Goal: Task Accomplishment & Management: Use online tool/utility

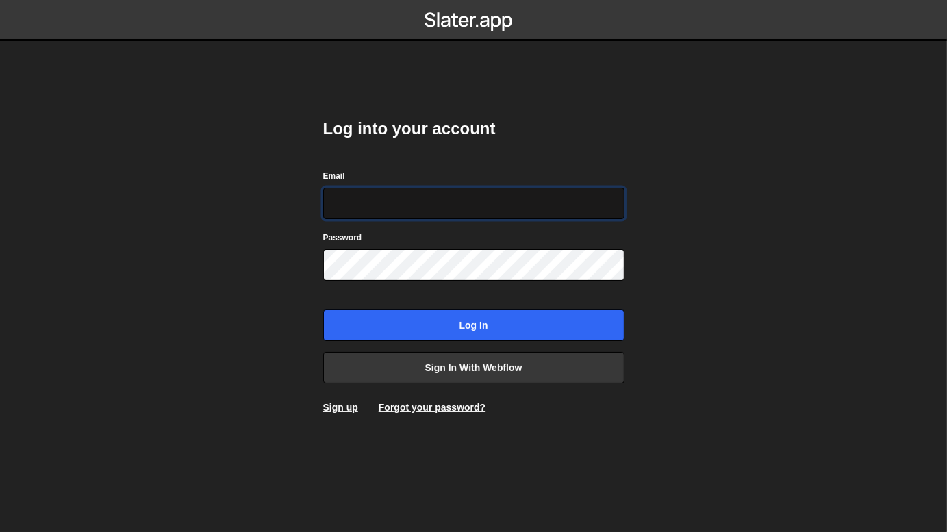
click at [483, 208] on input "Email" at bounding box center [473, 204] width 301 height 32
type input "nwaghachisom796@gmail.com"
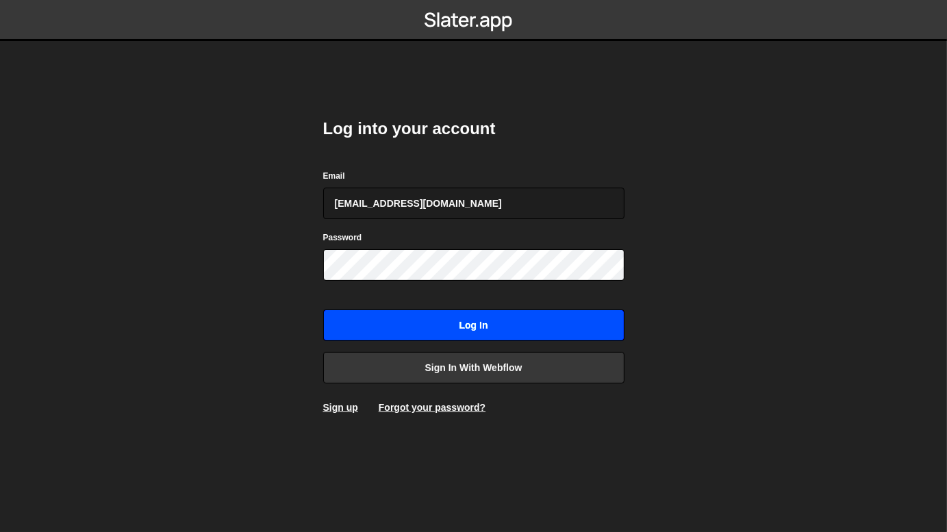
click at [453, 328] on input "Log in" at bounding box center [473, 326] width 301 height 32
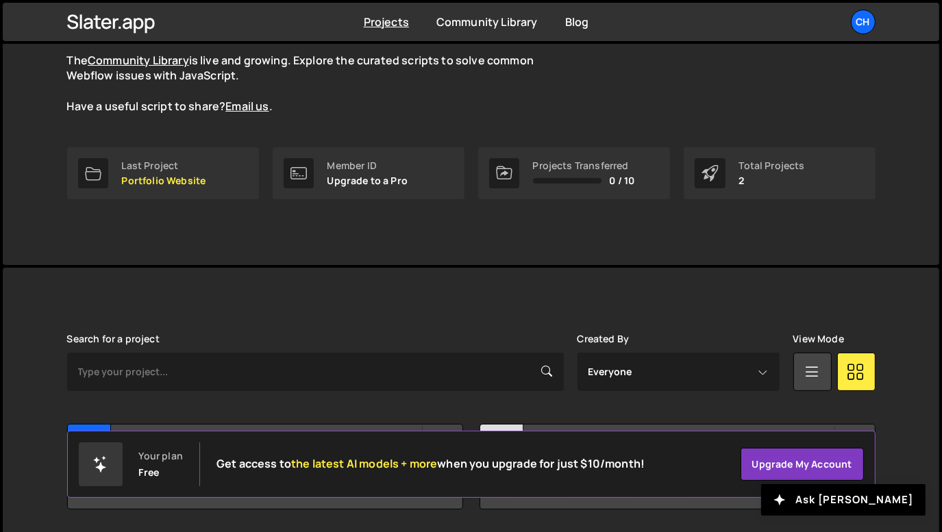
scroll to position [172, 0]
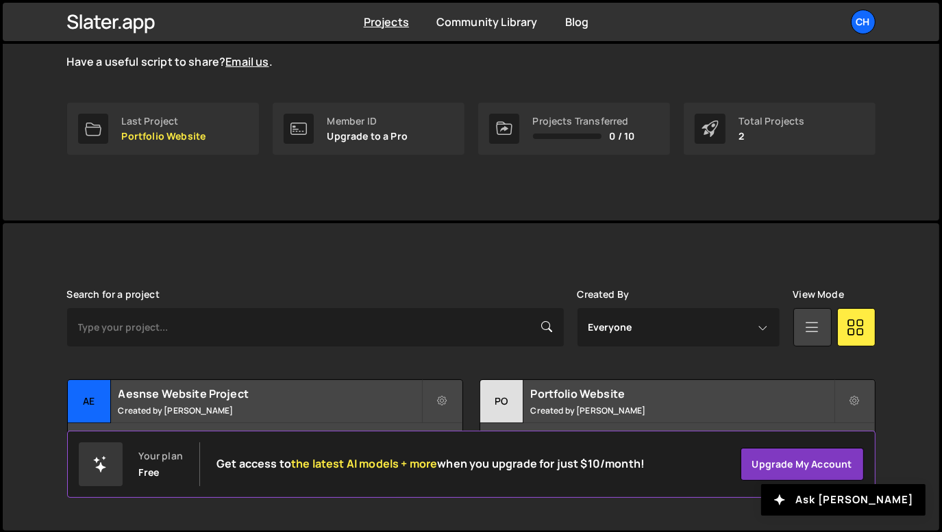
click at [814, 326] on icon at bounding box center [812, 326] width 18 height 25
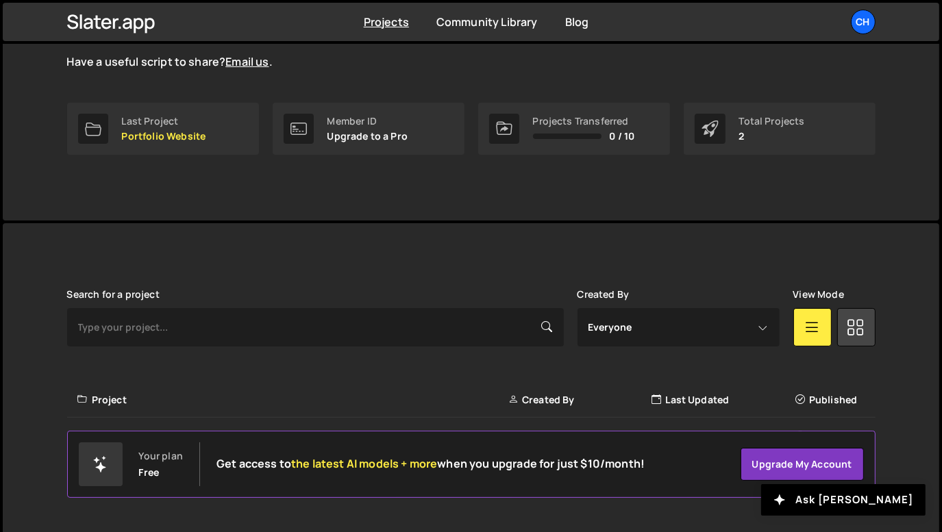
scroll to position [197, 0]
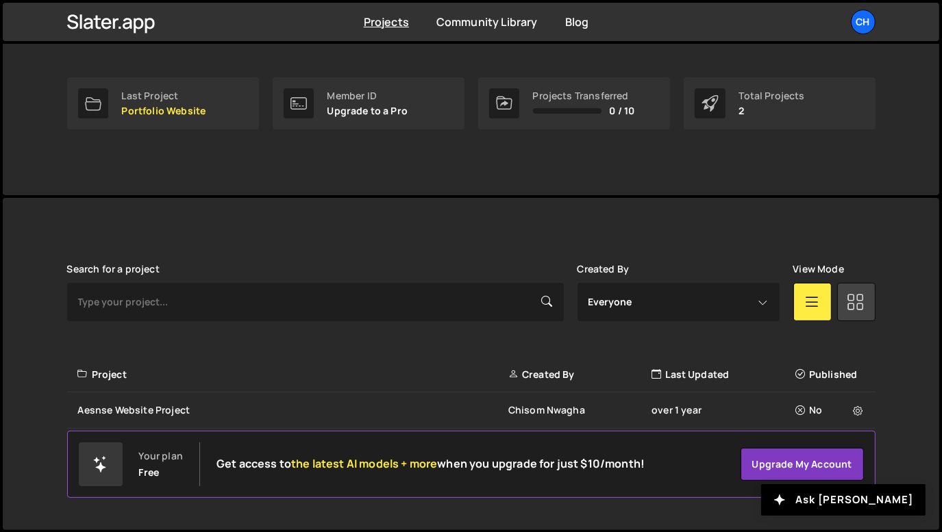
click at [862, 294] on icon at bounding box center [856, 301] width 18 height 25
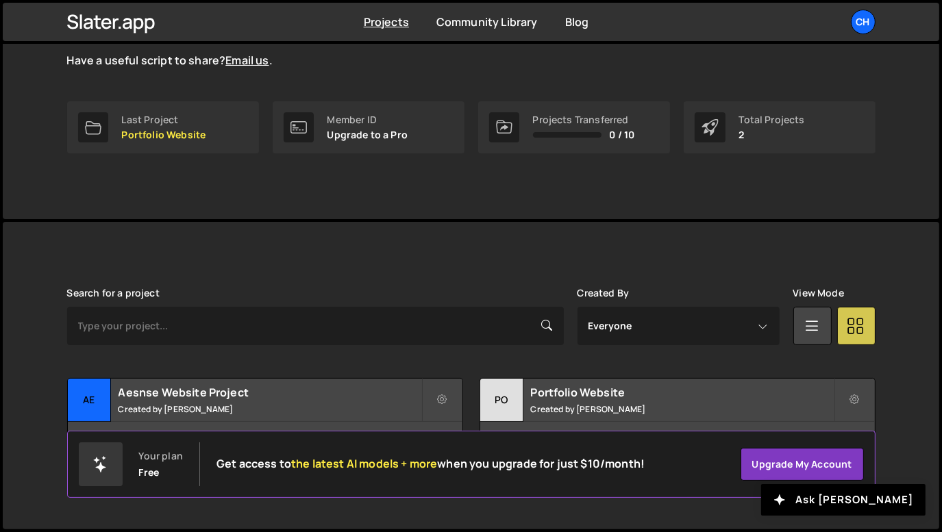
scroll to position [172, 0]
click at [819, 328] on icon at bounding box center [812, 326] width 18 height 25
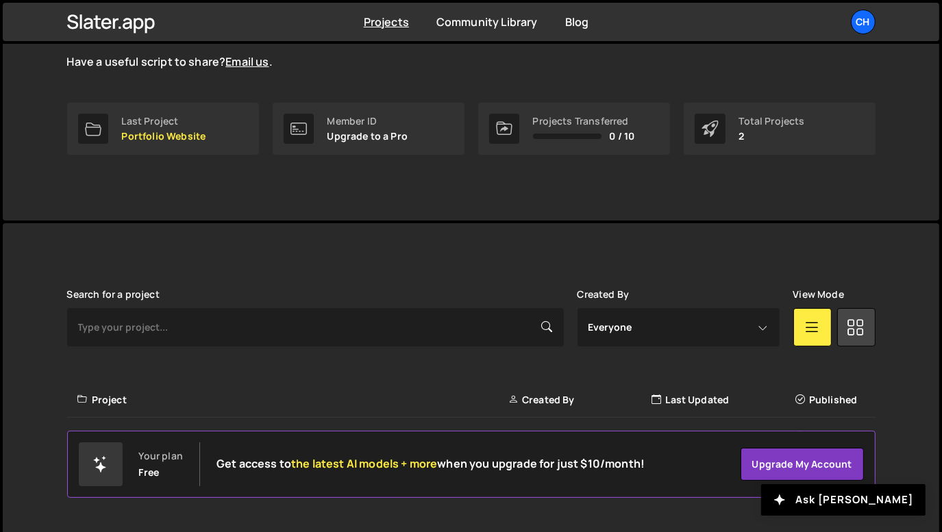
scroll to position [197, 0]
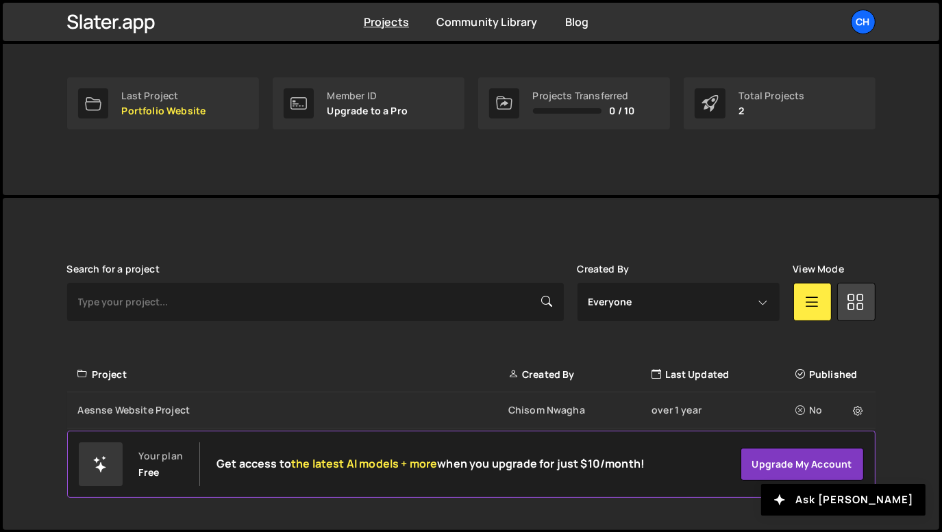
click at [279, 416] on div "Aesnse Website Project Chisom Nwagha over 1 year No" at bounding box center [471, 411] width 808 height 36
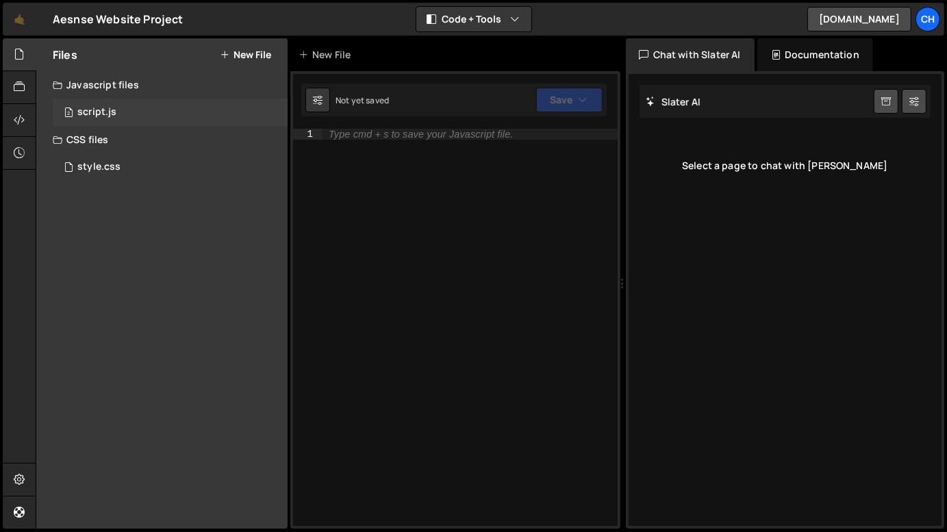
click at [132, 109] on div "2 script.js 0" at bounding box center [170, 112] width 235 height 27
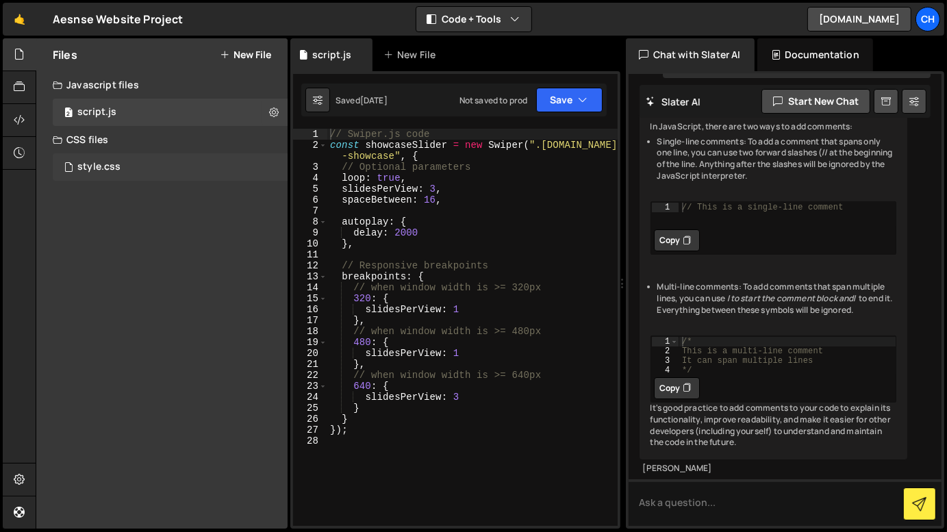
click at [121, 166] on div "style.css 0" at bounding box center [170, 166] width 235 height 27
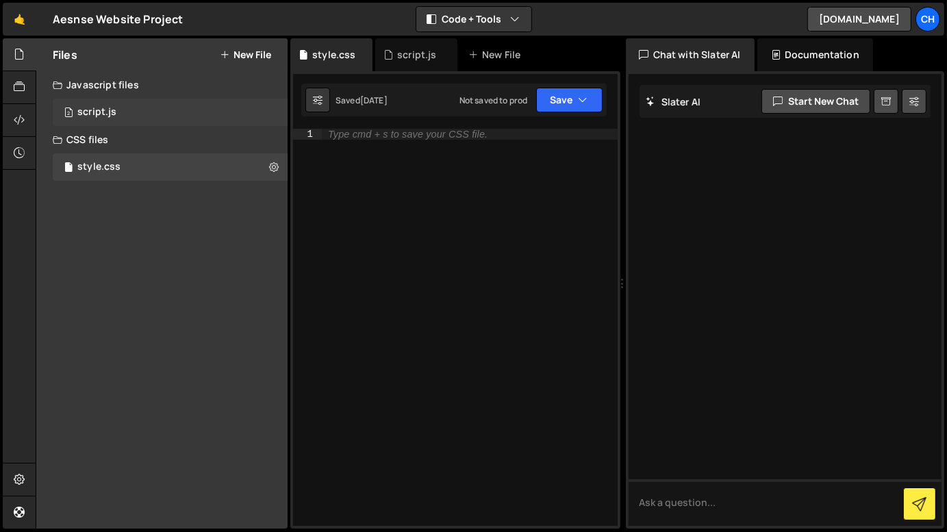
click at [128, 112] on div "2 script.js 0" at bounding box center [170, 112] width 235 height 27
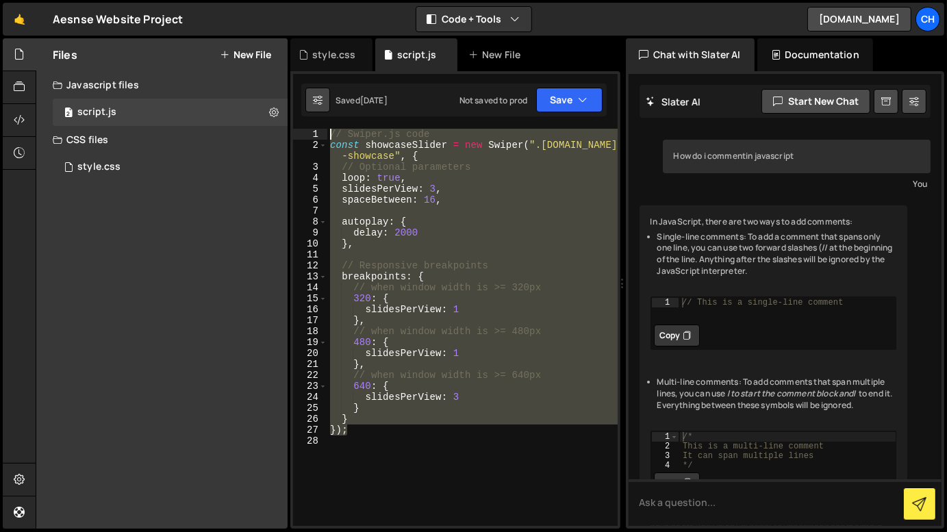
drag, startPoint x: 375, startPoint y: 429, endPoint x: 323, endPoint y: 98, distance: 335.0
click at [323, 98] on div "Debug Explain Copy style.css script.js New File Saved 1 year ago Not saved to p…" at bounding box center [455, 283] width 330 height 491
type textarea "// Swiper.js code const showcaseSlider = new Swiper(".swiper.is-showcase", {"
click at [242, 320] on div "Files New File Javascript files 2 script.js 0 CSS files style.css 0 Copy share …" at bounding box center [161, 283] width 251 height 490
click at [157, 160] on div "style.css 0" at bounding box center [170, 166] width 235 height 27
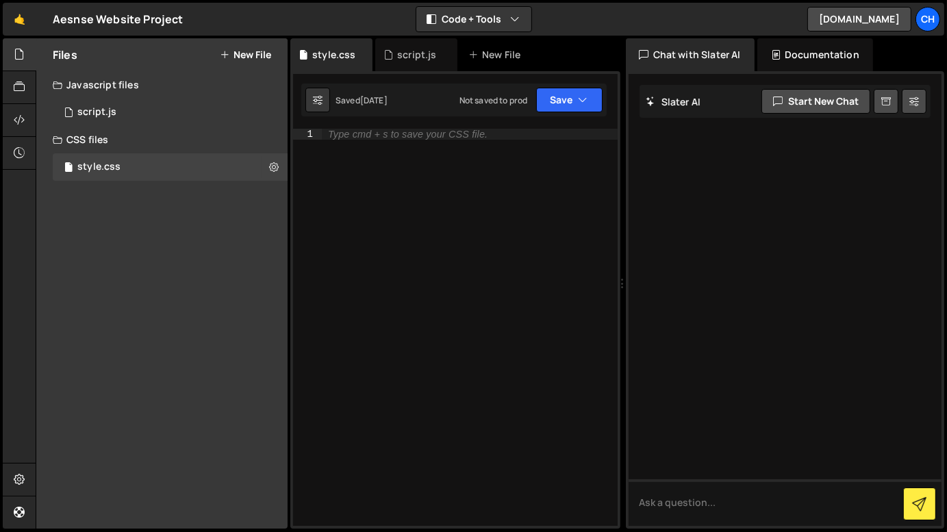
click at [789, 49] on div "Documentation" at bounding box center [816, 54] width 116 height 33
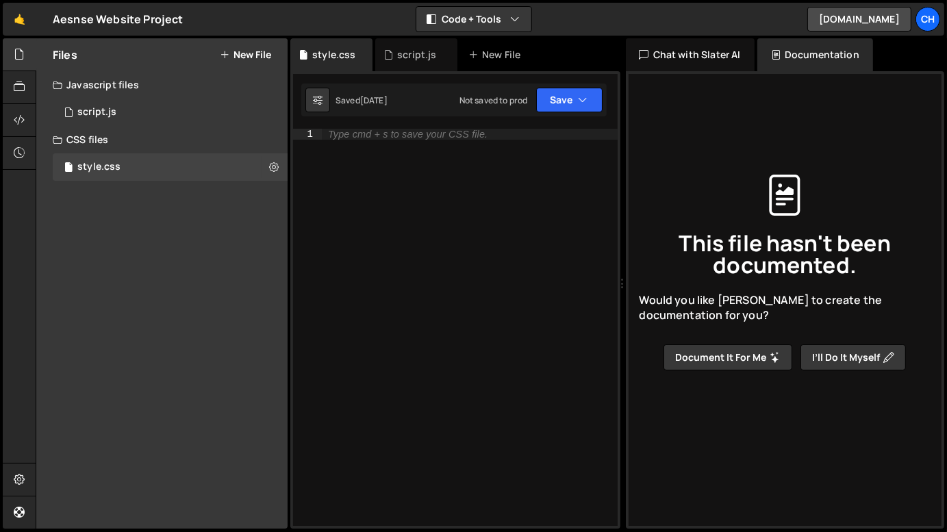
click at [719, 46] on div "Chat with Slater AI" at bounding box center [690, 54] width 129 height 33
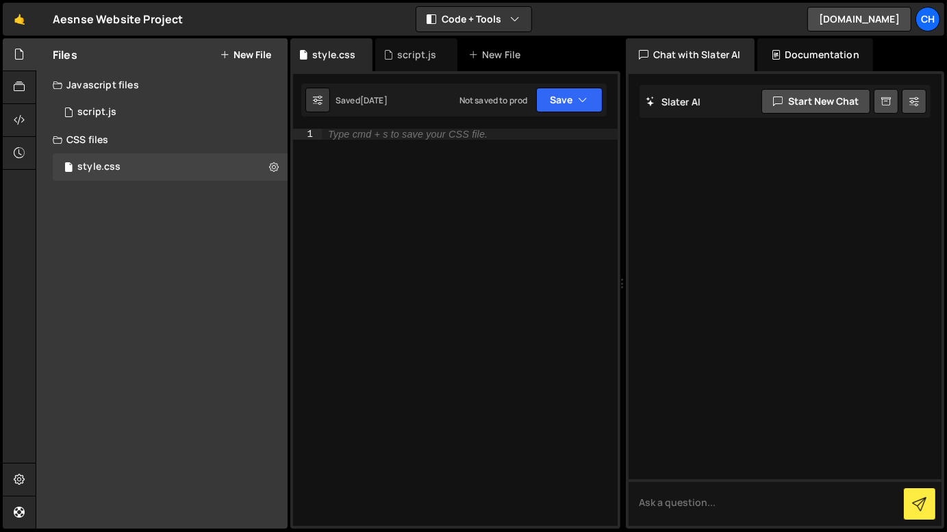
click at [819, 64] on div "Documentation" at bounding box center [816, 54] width 116 height 33
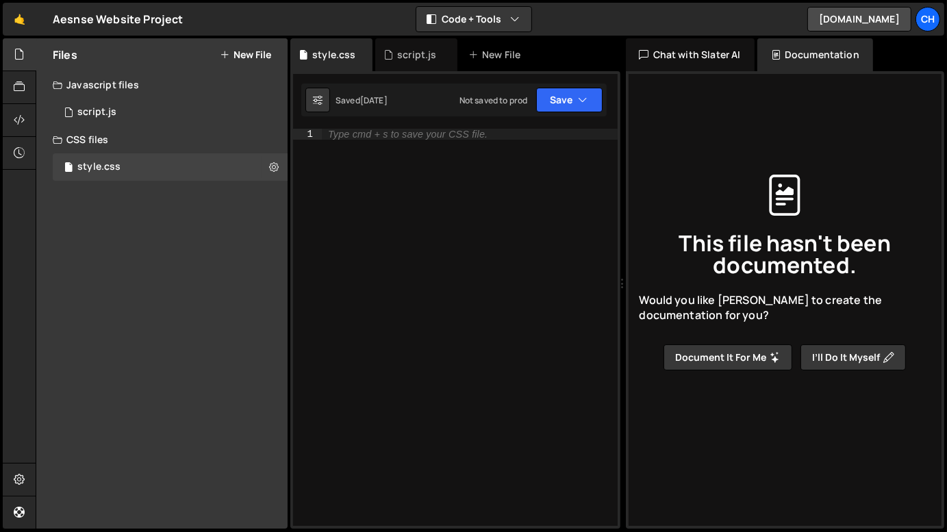
click at [738, 66] on div "Chat with Slater AI" at bounding box center [690, 54] width 129 height 33
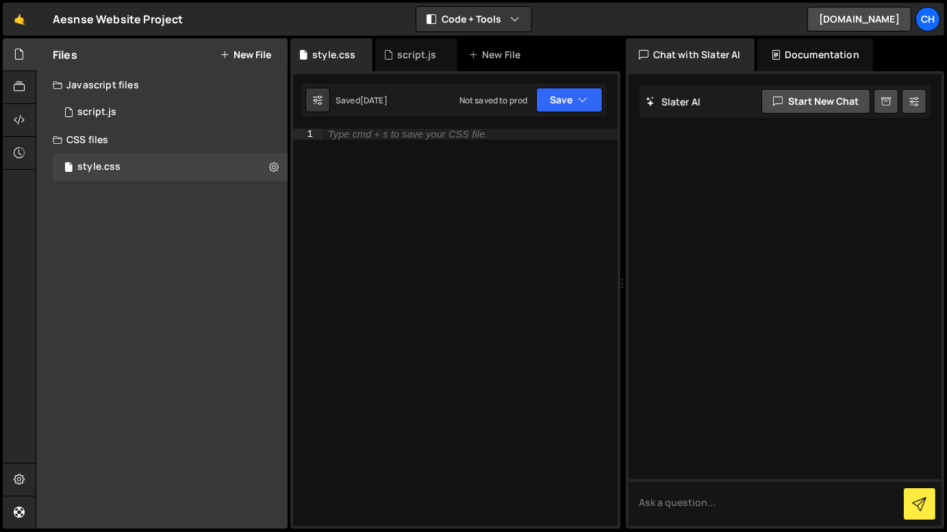
click at [773, 68] on div "Documentation" at bounding box center [816, 54] width 116 height 33
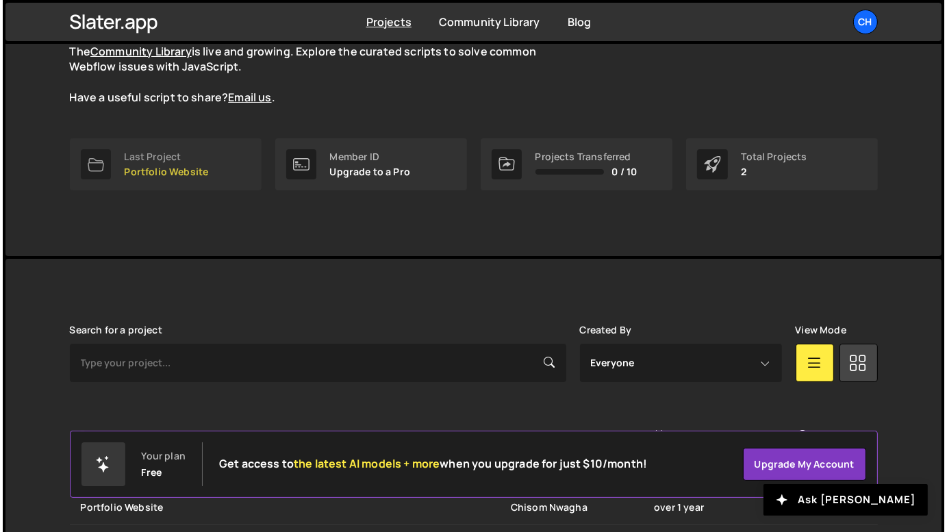
scroll to position [197, 0]
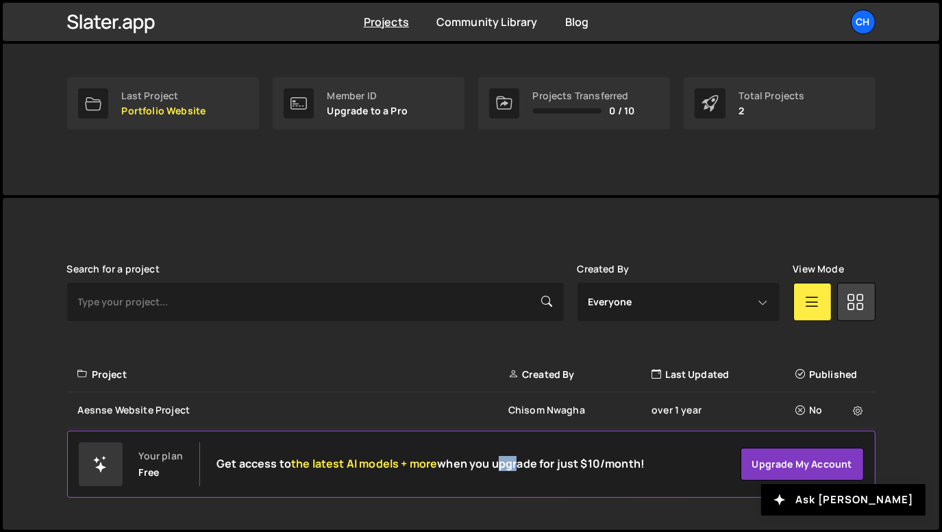
drag, startPoint x: 496, startPoint y: 450, endPoint x: 517, endPoint y: 497, distance: 51.2
click at [517, 497] on div "Your plan Free Get access to the latest AI models + more when you upgrade for j…" at bounding box center [471, 464] width 808 height 67
click at [901, 308] on div "Slater is designed for desktop use. Please use a larger screen to access the fu…" at bounding box center [471, 364] width 936 height 333
click at [856, 411] on icon at bounding box center [859, 411] width 10 height 14
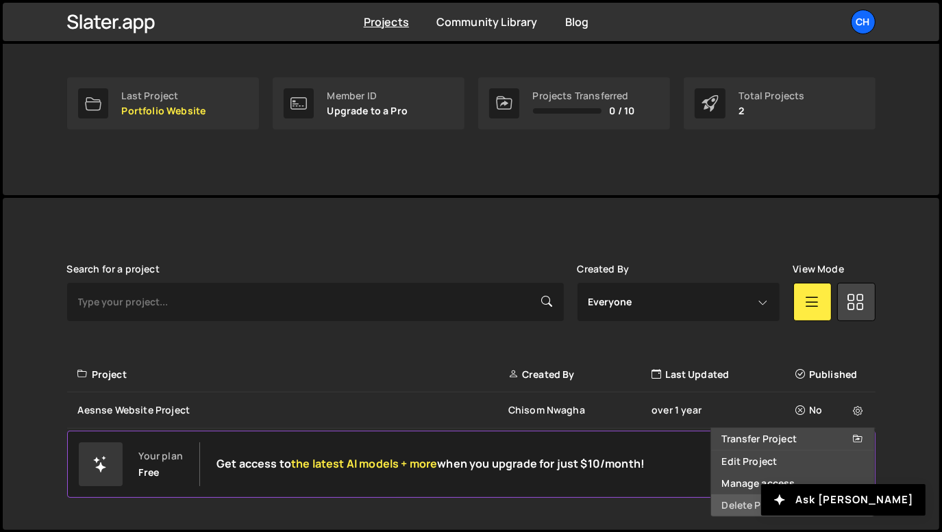
click at [757, 506] on link "Delete Project" at bounding box center [792, 506] width 163 height 22
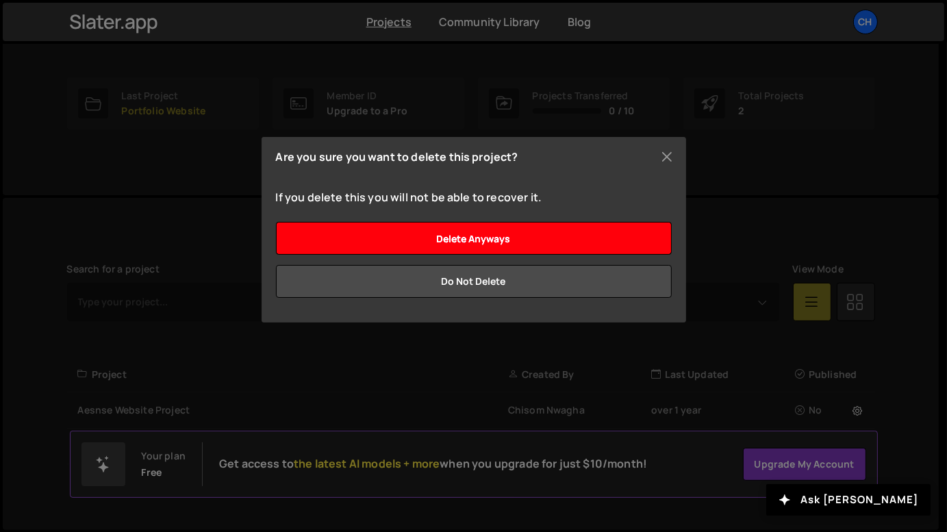
click at [471, 244] on input "Delete anyways" at bounding box center [474, 238] width 396 height 33
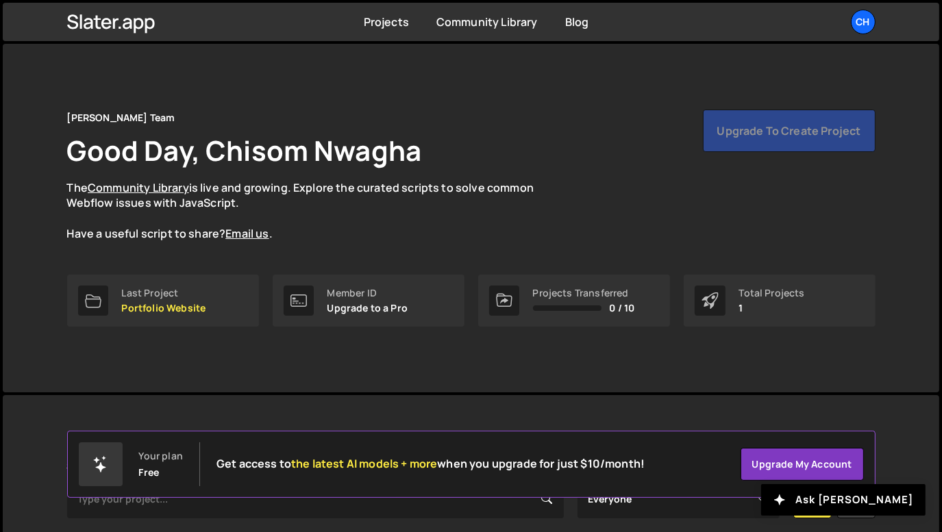
scroll to position [162, 0]
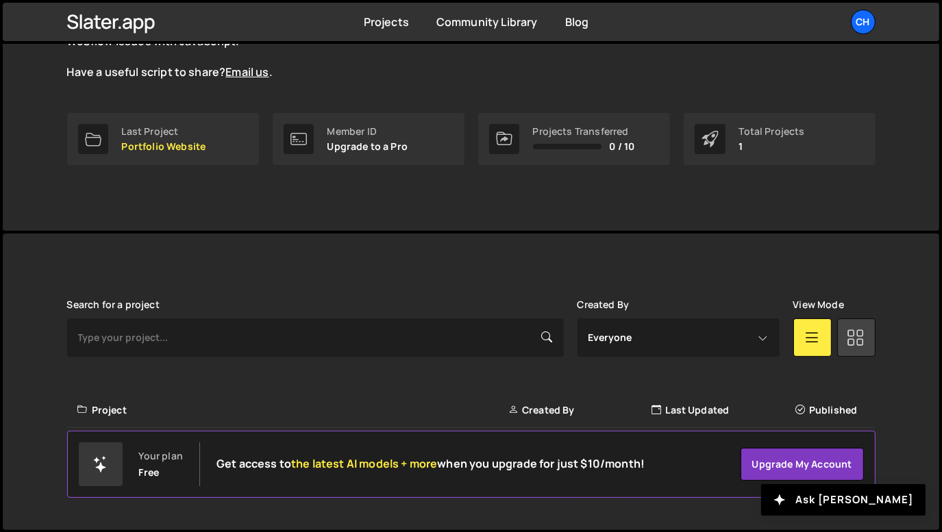
click at [866, 336] on link at bounding box center [856, 338] width 38 height 38
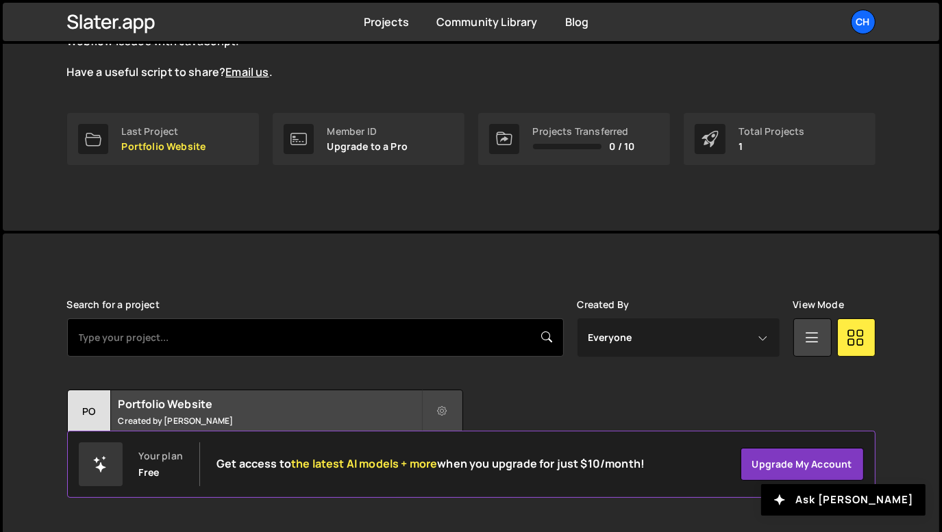
scroll to position [172, 0]
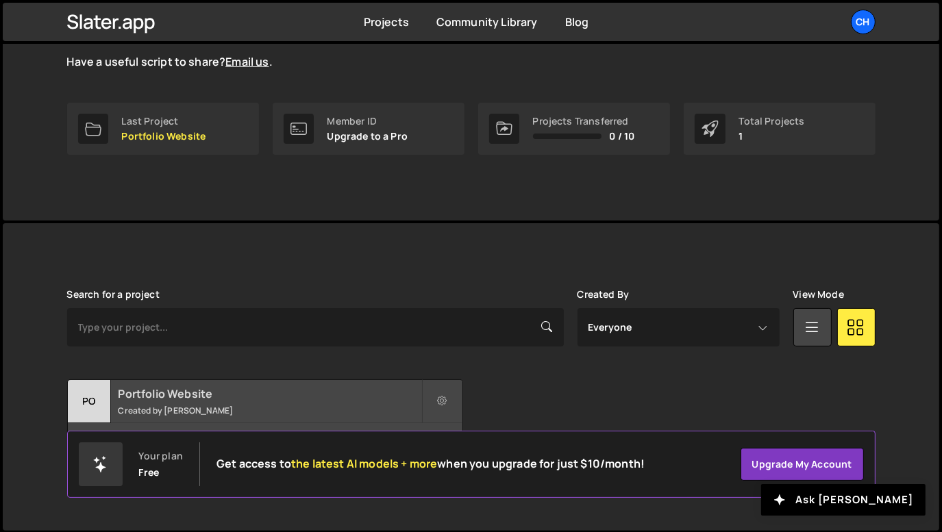
click at [219, 397] on h2 "Portfolio Website" at bounding box center [270, 393] width 303 height 15
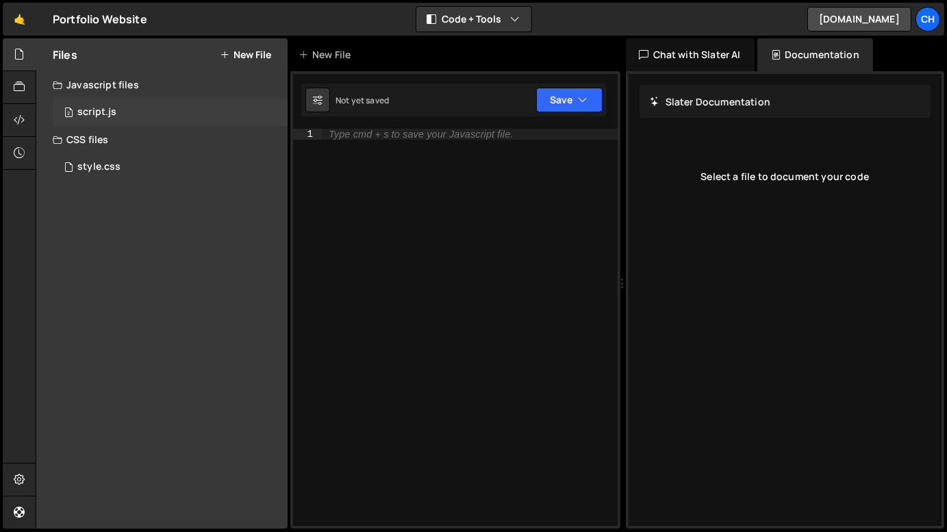
click at [109, 114] on div "script.js" at bounding box center [96, 112] width 39 height 12
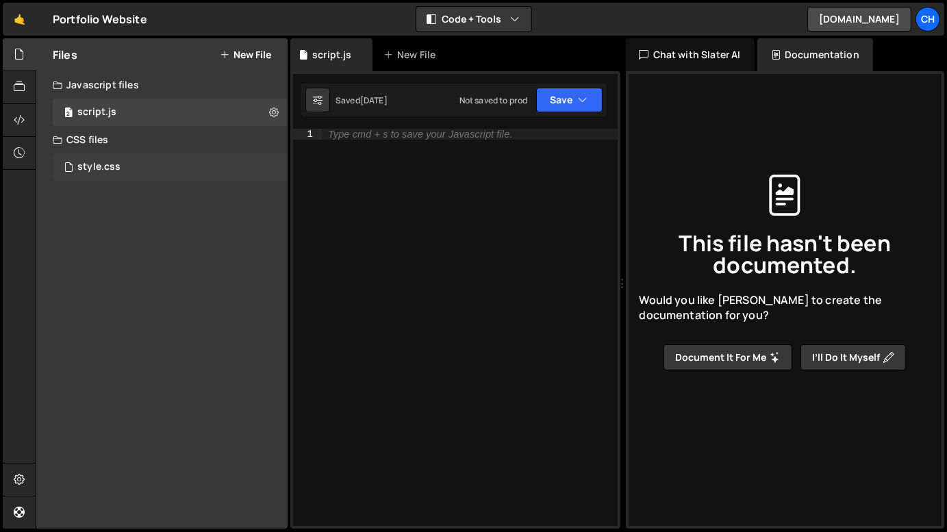
click at [147, 169] on div "style.css 0" at bounding box center [170, 166] width 235 height 27
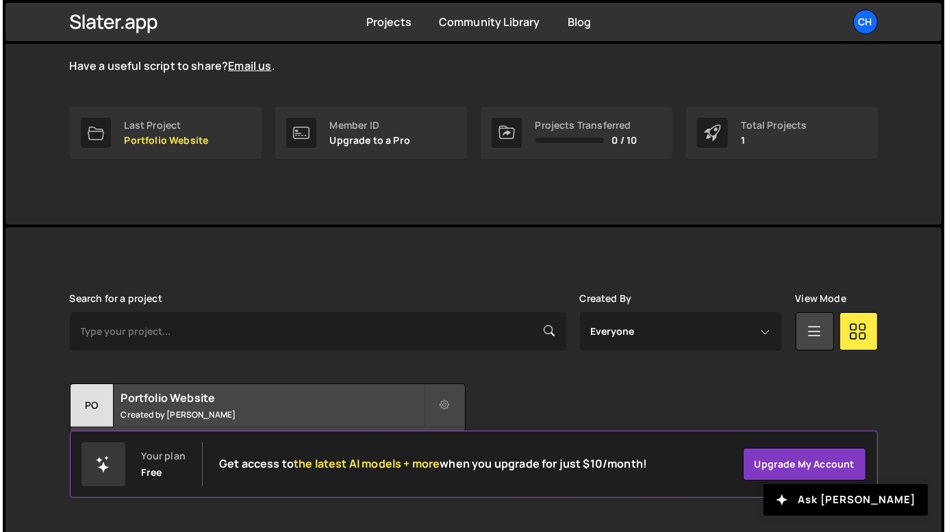
scroll to position [172, 0]
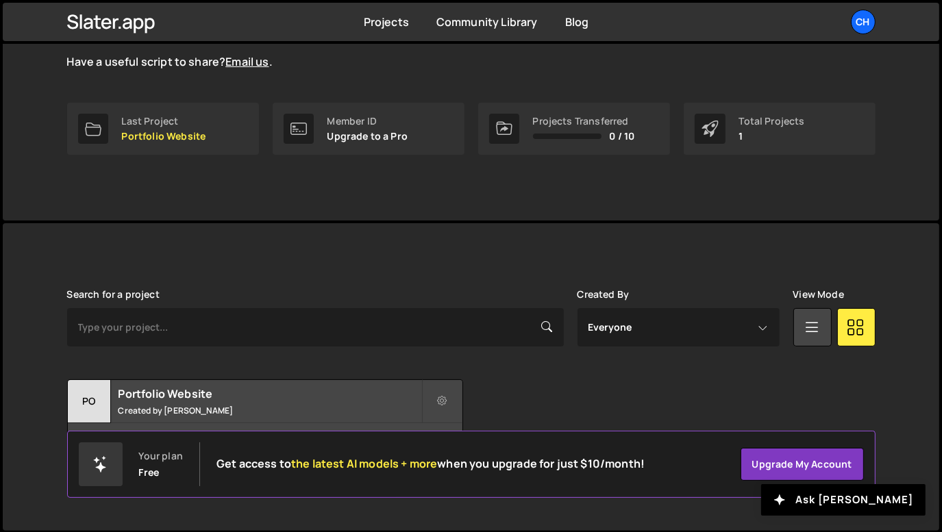
click at [460, 273] on div "[PERSON_NAME] is designed for desktop use. Please use a larger screen to access…" at bounding box center [471, 377] width 849 height 308
click at [444, 403] on icon at bounding box center [443, 402] width 10 height 14
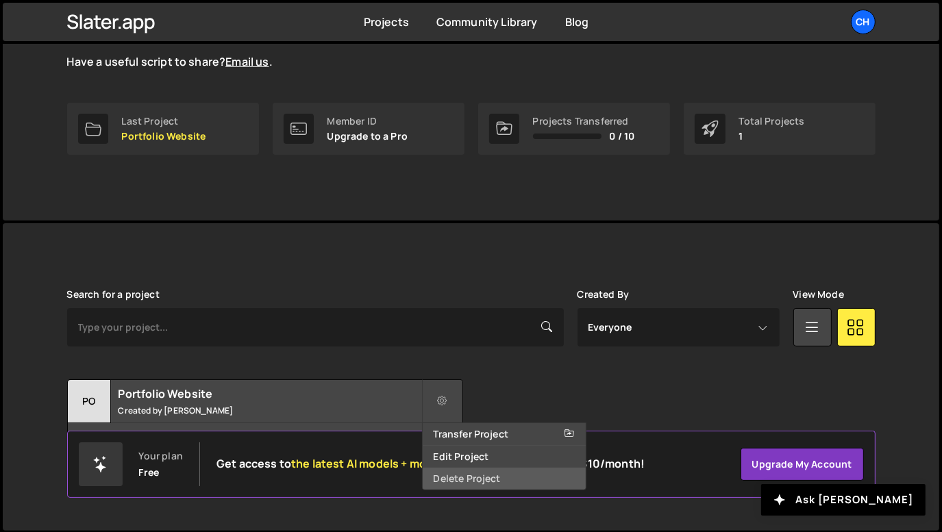
click at [464, 473] on link "Delete Project" at bounding box center [504, 479] width 163 height 22
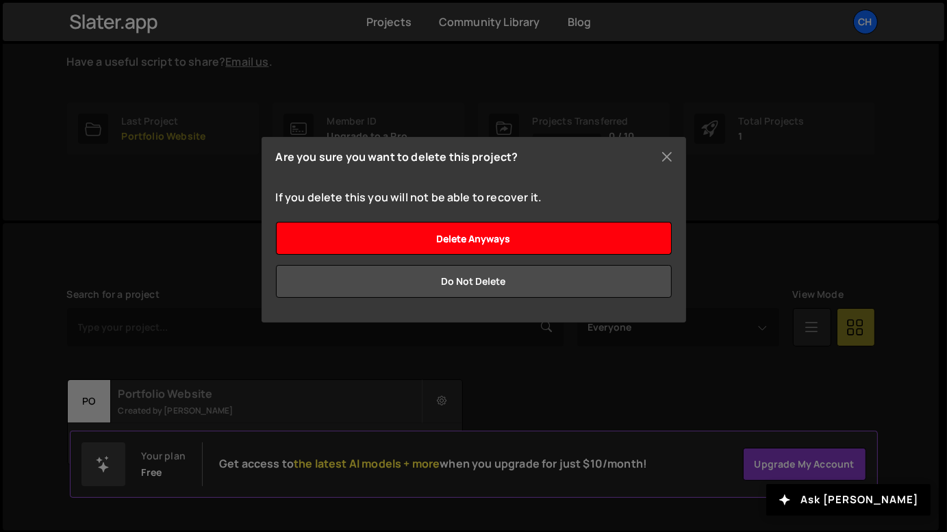
click at [457, 236] on input "Delete anyways" at bounding box center [474, 238] width 396 height 33
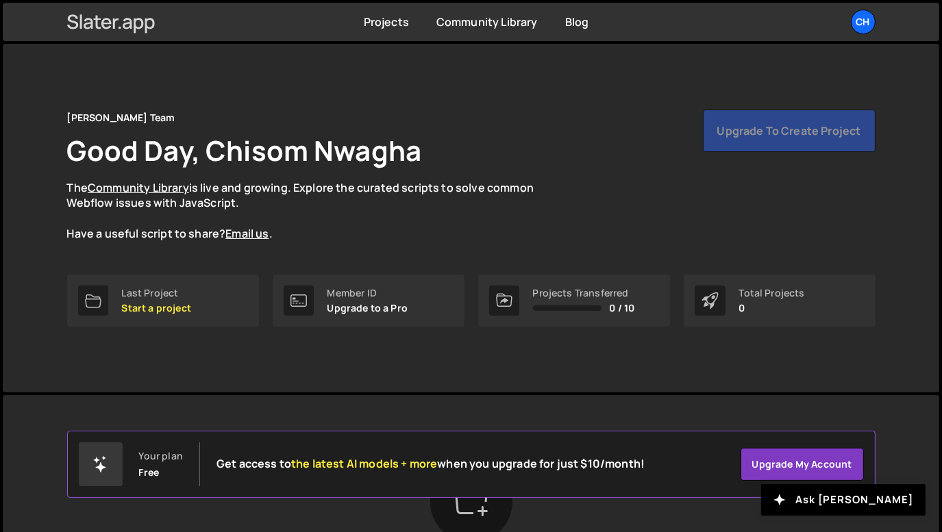
click at [134, 29] on icon at bounding box center [139, 26] width 10 height 16
click at [869, 21] on div "Ch" at bounding box center [863, 22] width 25 height 25
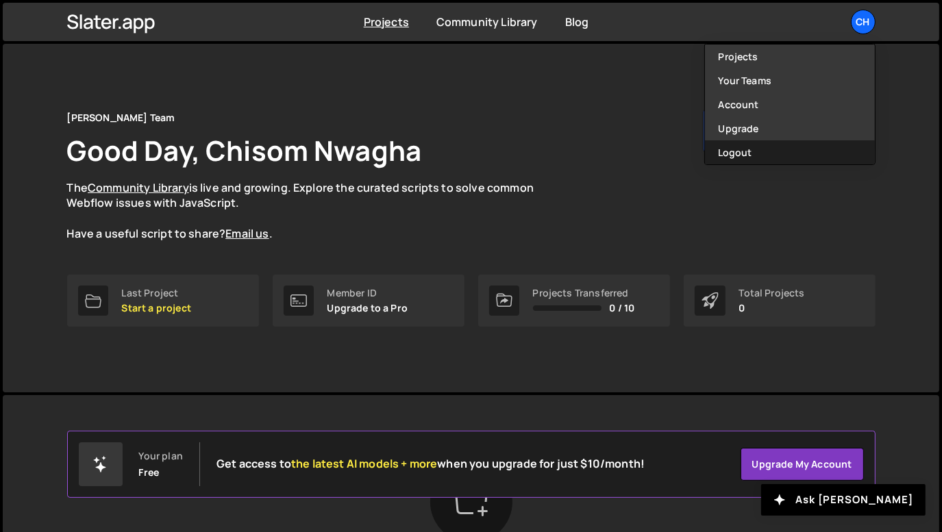
click at [749, 151] on button "Logout" at bounding box center [790, 152] width 170 height 24
